Goal: Ask a question

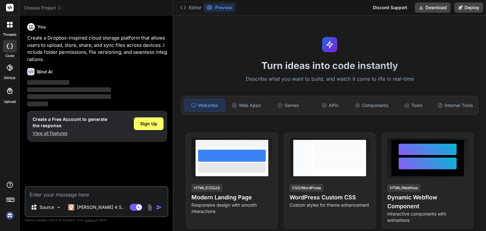
type textarea "x"
click at [253, 105] on div "Web Apps" at bounding box center [246, 105] width 41 height 13
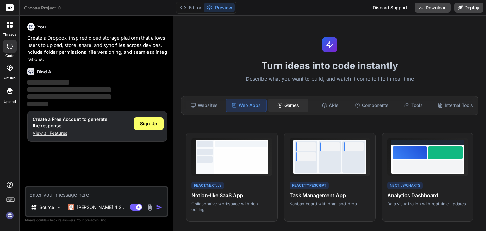
click at [280, 104] on circle at bounding box center [280, 105] width 4 height 4
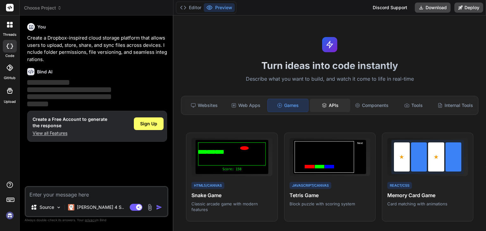
click at [331, 103] on div "APIs" at bounding box center [330, 105] width 41 height 13
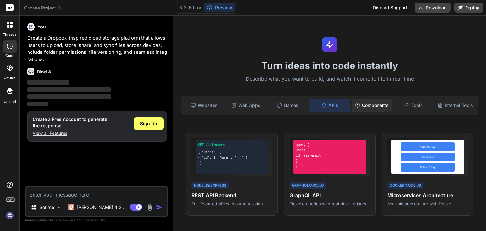
click at [374, 103] on div "Components" at bounding box center [372, 105] width 41 height 13
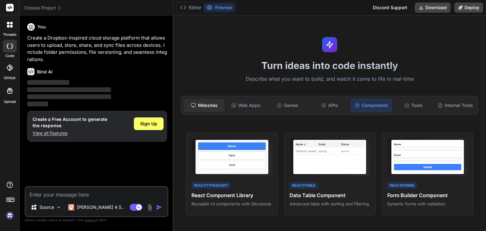
click at [214, 103] on div "Websites" at bounding box center [204, 105] width 41 height 13
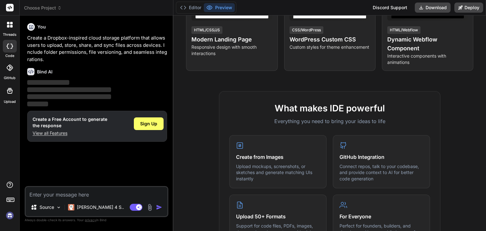
scroll to position [264, 0]
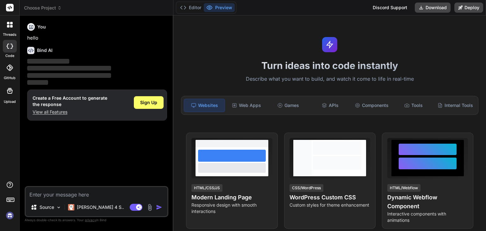
type textarea "x"
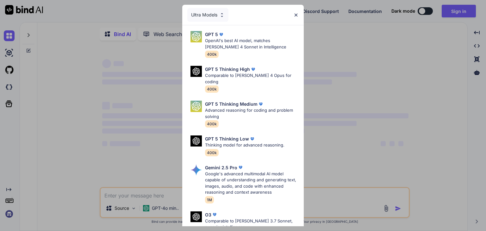
type textarea "x"
